Goal: Complete application form: Complete application form

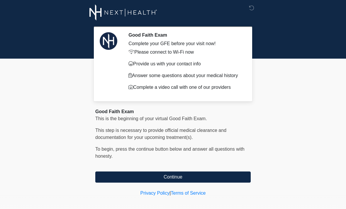
click at [203, 178] on button "Continue" at bounding box center [173, 177] width 156 height 11
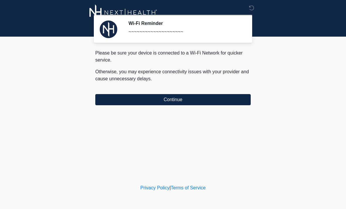
click at [217, 105] on button "Continue" at bounding box center [173, 99] width 156 height 11
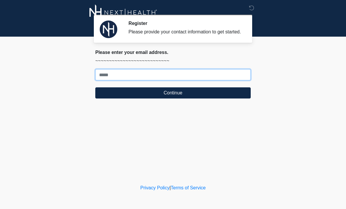
click at [194, 80] on input "Where should we email your treatment plan?" at bounding box center [173, 74] width 156 height 11
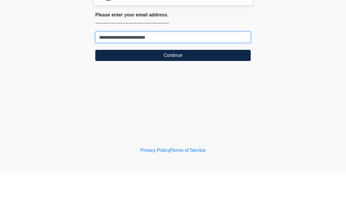
type input "**********"
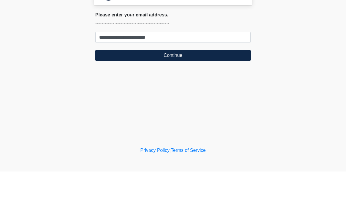
click at [193, 87] on button "Continue" at bounding box center [173, 92] width 156 height 11
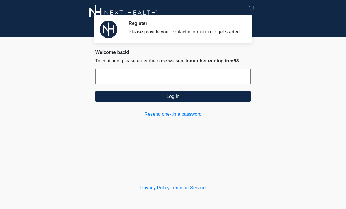
click at [197, 84] on input "text" at bounding box center [173, 76] width 156 height 15
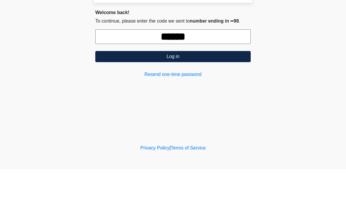
type input "******"
click at [213, 91] on button "Log in" at bounding box center [173, 96] width 156 height 11
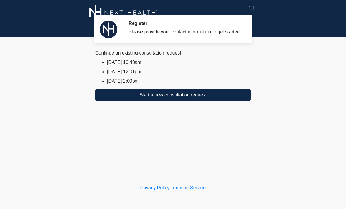
click at [208, 101] on button "Start a new consultation request" at bounding box center [173, 95] width 156 height 11
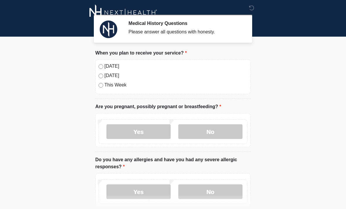
click at [106, 65] on label "Today" at bounding box center [176, 66] width 143 height 7
click at [215, 136] on label "No" at bounding box center [211, 131] width 64 height 15
click at [212, 193] on label "No" at bounding box center [211, 192] width 64 height 15
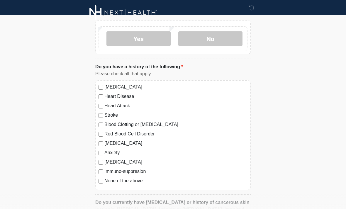
scroll to position [159, 0]
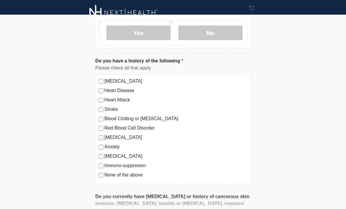
click at [98, 178] on div "High Blood Pressure Heart Disease Heart Attack Stroke Blood Clotting or Bleedin…" at bounding box center [173, 130] width 156 height 110
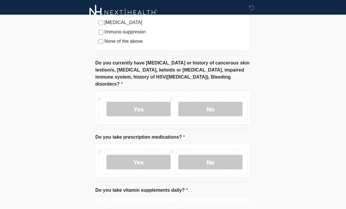
scroll to position [294, 0]
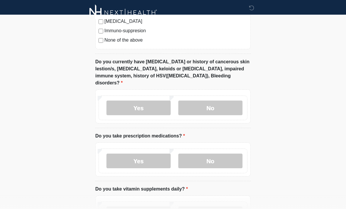
click at [220, 101] on label "No" at bounding box center [211, 108] width 64 height 15
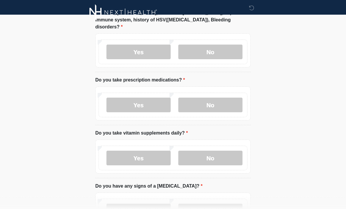
scroll to position [350, 0]
click at [214, 101] on label "No" at bounding box center [211, 105] width 64 height 15
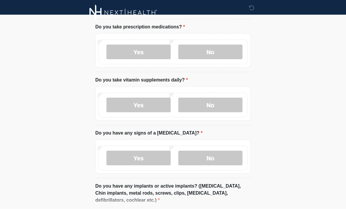
scroll to position [403, 0]
click at [158, 98] on label "Yes" at bounding box center [139, 105] width 64 height 15
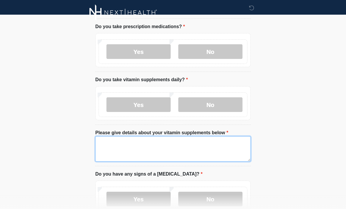
click at [194, 142] on textarea "Please give details about your vitamin supplements below" at bounding box center [173, 149] width 156 height 25
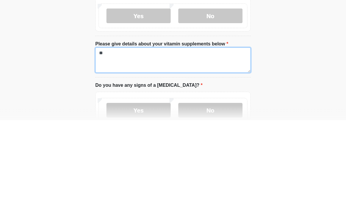
type textarea "*"
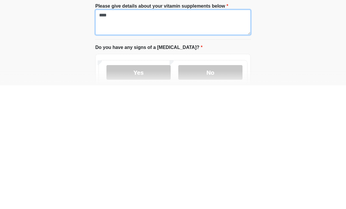
type textarea "***"
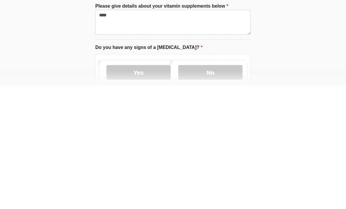
click at [213, 189] on label "No" at bounding box center [211, 196] width 64 height 15
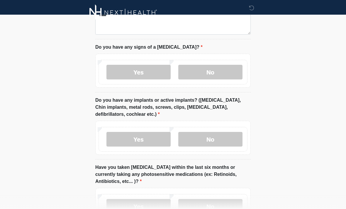
click at [223, 65] on label "No" at bounding box center [211, 72] width 64 height 15
click at [223, 132] on label "No" at bounding box center [211, 139] width 64 height 15
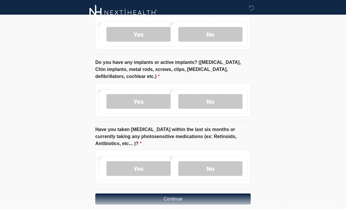
click at [228, 161] on label "No" at bounding box center [211, 168] width 64 height 15
click at [211, 194] on button "Continue" at bounding box center [173, 199] width 156 height 11
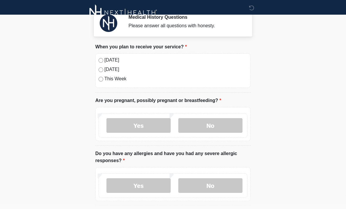
scroll to position [0, 0]
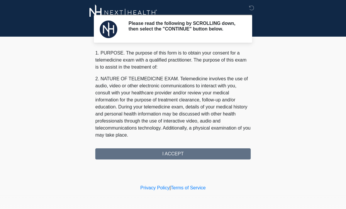
click at [196, 157] on div "1. PURPOSE. The purpose of this form is to obtain your consent for a telemedici…" at bounding box center [173, 105] width 156 height 110
click at [187, 159] on div "1. PURPOSE. The purpose of this form is to obtain your consent for a telemedici…" at bounding box center [173, 105] width 156 height 110
click at [198, 158] on div "1. PURPOSE. The purpose of this form is to obtain your consent for a telemedici…" at bounding box center [173, 105] width 156 height 110
click at [198, 157] on div "1. PURPOSE. The purpose of this form is to obtain your consent for a telemedici…" at bounding box center [173, 105] width 156 height 110
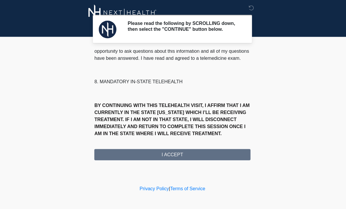
click at [196, 158] on div "1. PURPOSE. The purpose of this form is to obtain your consent for a telemedici…" at bounding box center [173, 105] width 156 height 110
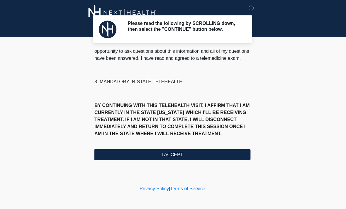
click at [201, 159] on button "I ACCEPT" at bounding box center [173, 154] width 156 height 11
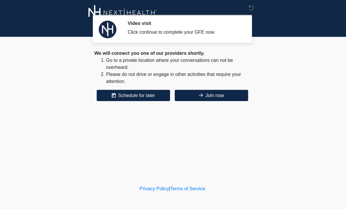
click at [222, 95] on button "Join now" at bounding box center [212, 95] width 73 height 11
